Goal: Register for event/course

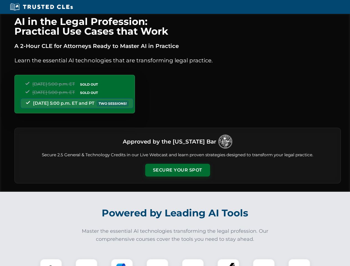
click at [177, 170] on button "Secure Your Spot" at bounding box center [177, 170] width 65 height 13
click at [51, 262] on img at bounding box center [51, 270] width 16 height 16
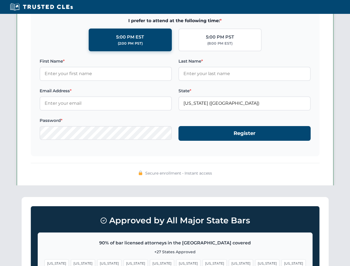
click at [202, 262] on span "[US_STATE]" at bounding box center [214, 263] width 24 height 8
click at [255, 262] on span "[US_STATE]" at bounding box center [267, 263] width 24 height 8
